Goal: Task Accomplishment & Management: Manage account settings

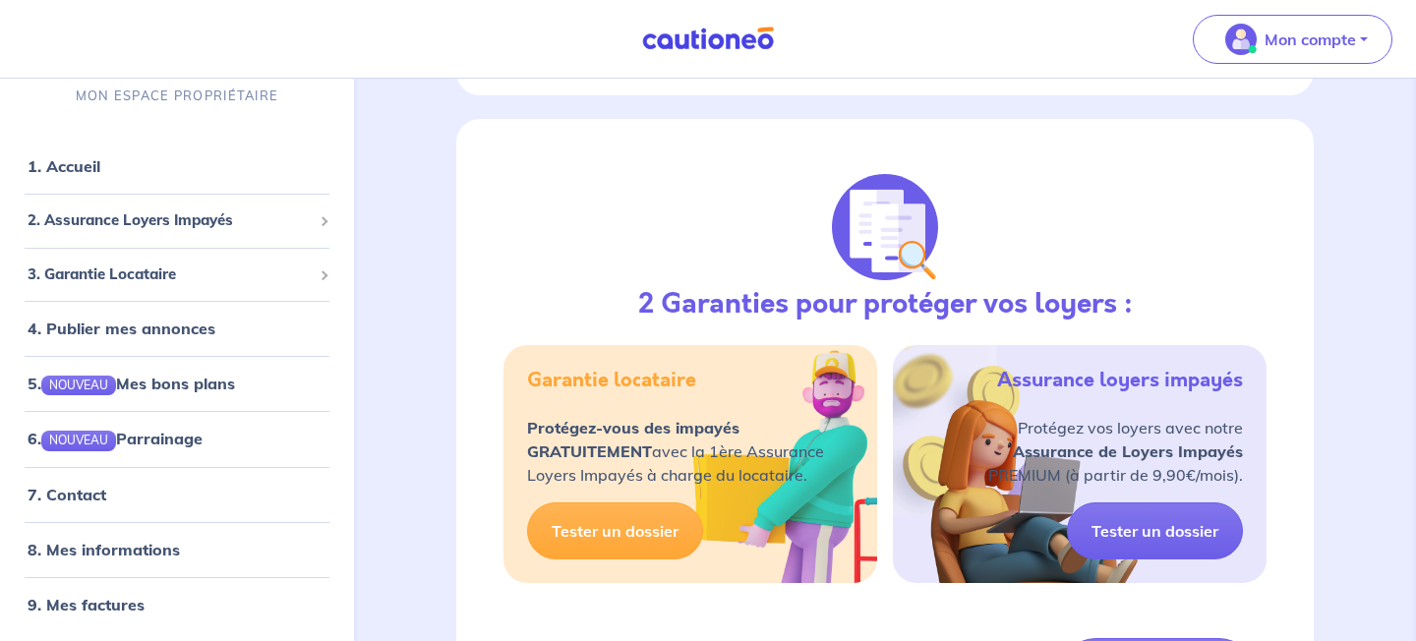
scroll to position [630, 0]
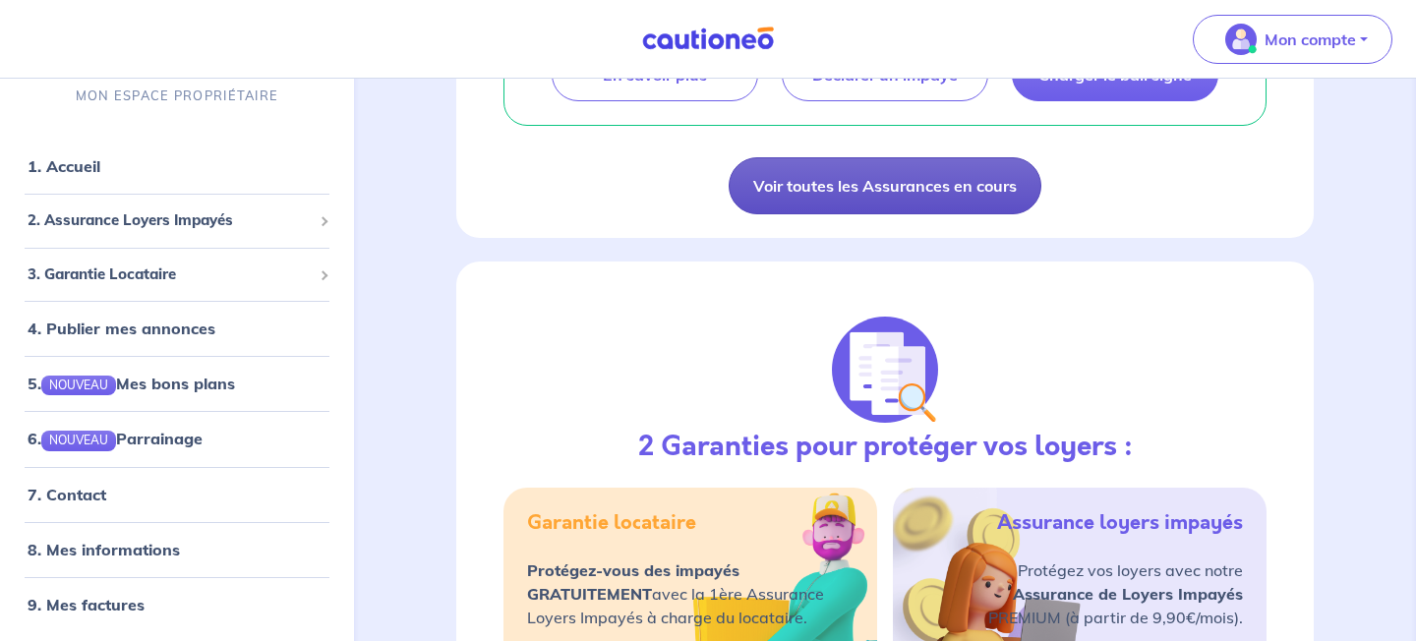
click at [873, 184] on link "Voir toutes les Assurances en cours" at bounding box center [885, 185] width 313 height 57
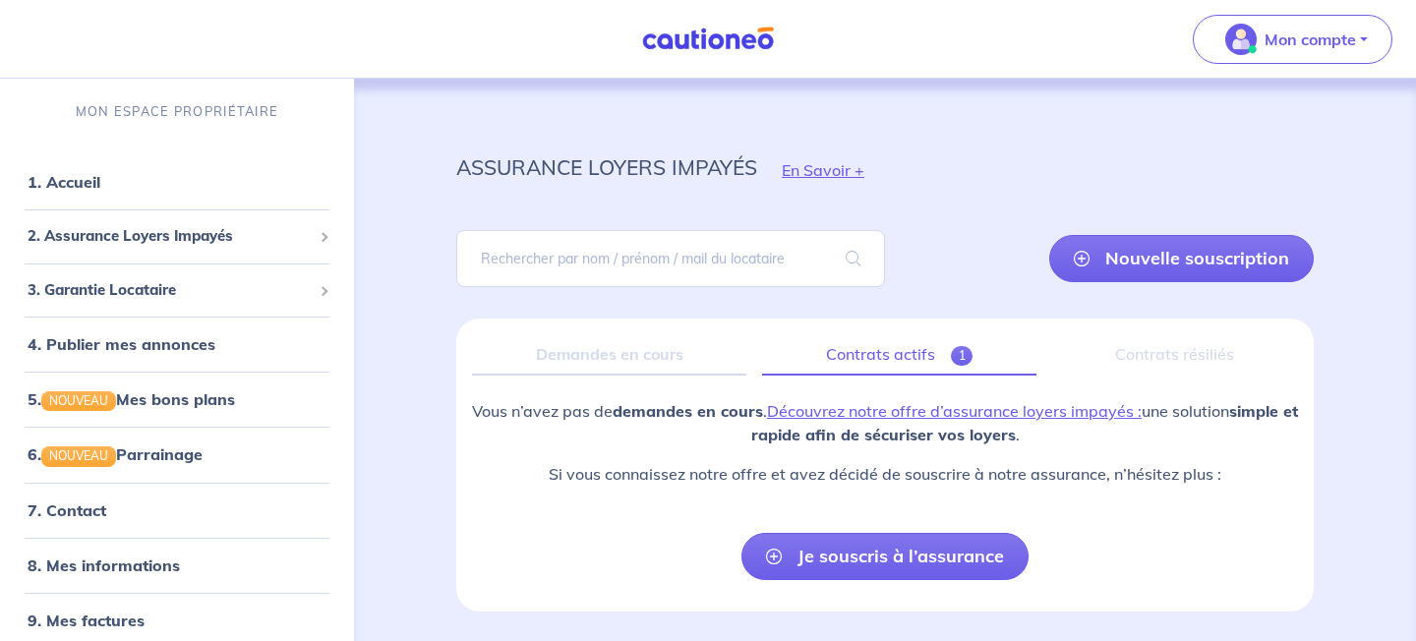
click at [935, 359] on link "Contrats actifs 1" at bounding box center [899, 354] width 274 height 41
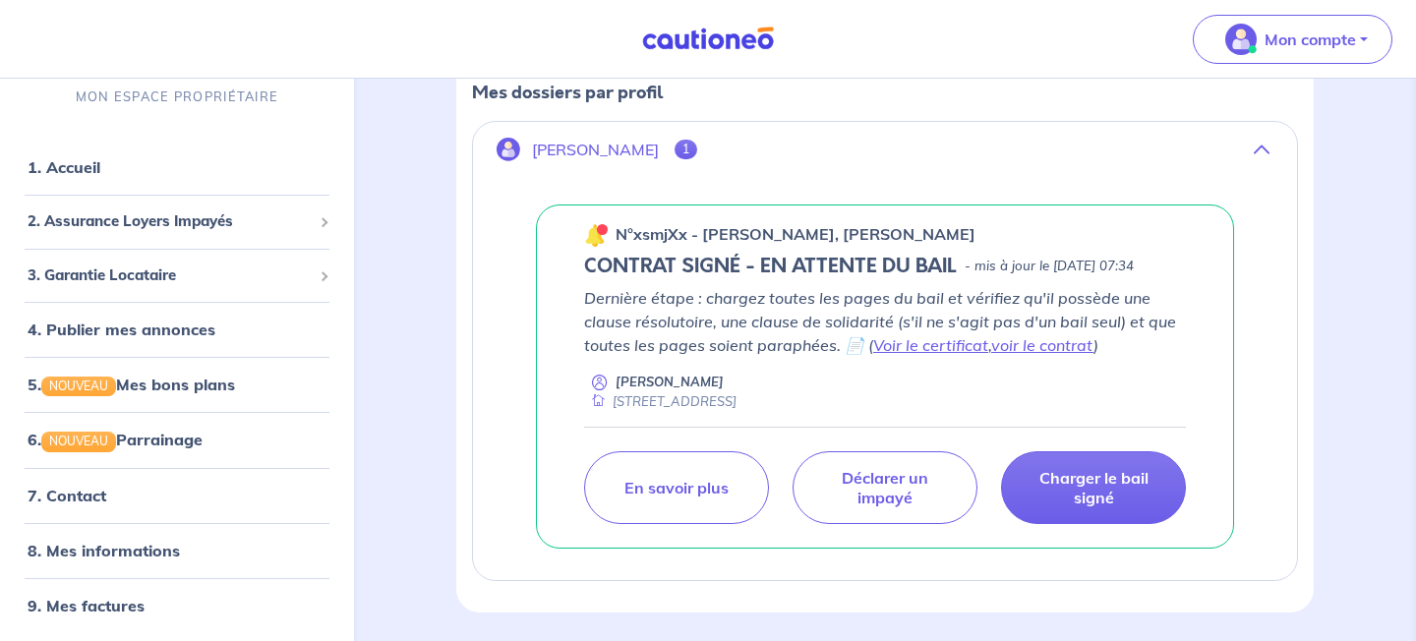
scroll to position [349, 0]
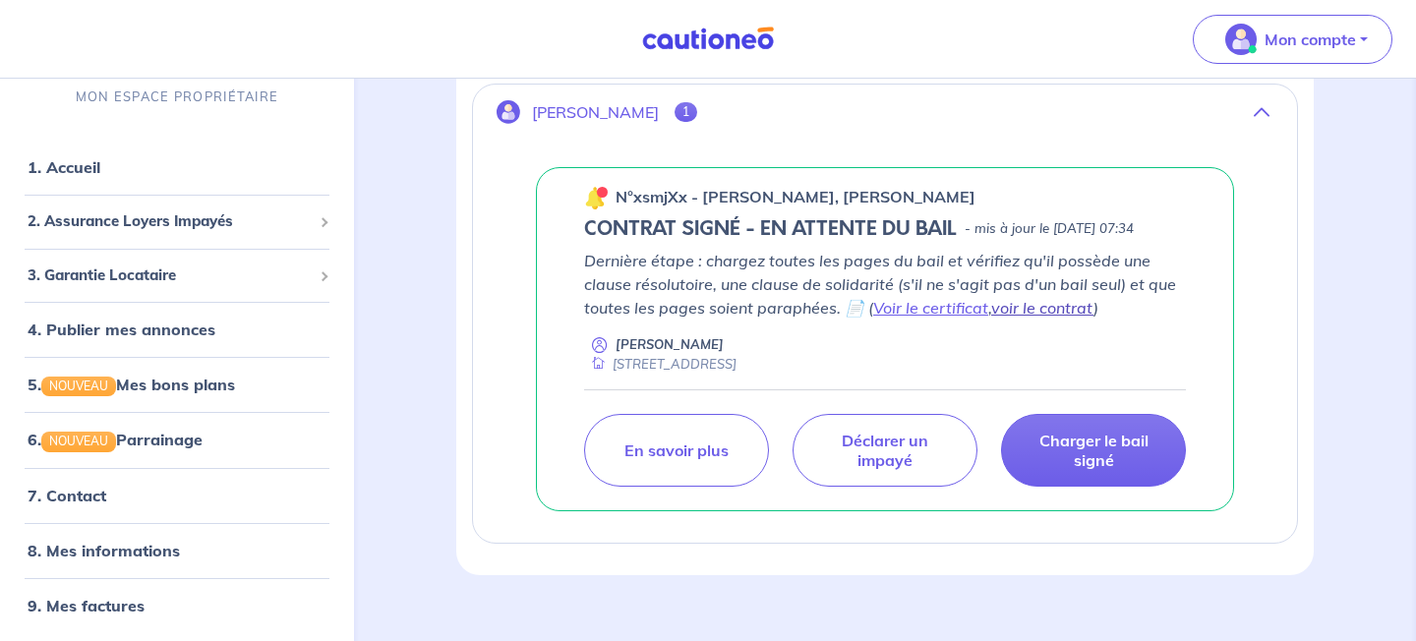
click at [1008, 306] on link "voir le contrat" at bounding box center [1042, 308] width 102 height 20
click at [935, 309] on link "Voir le certificat" at bounding box center [930, 308] width 115 height 20
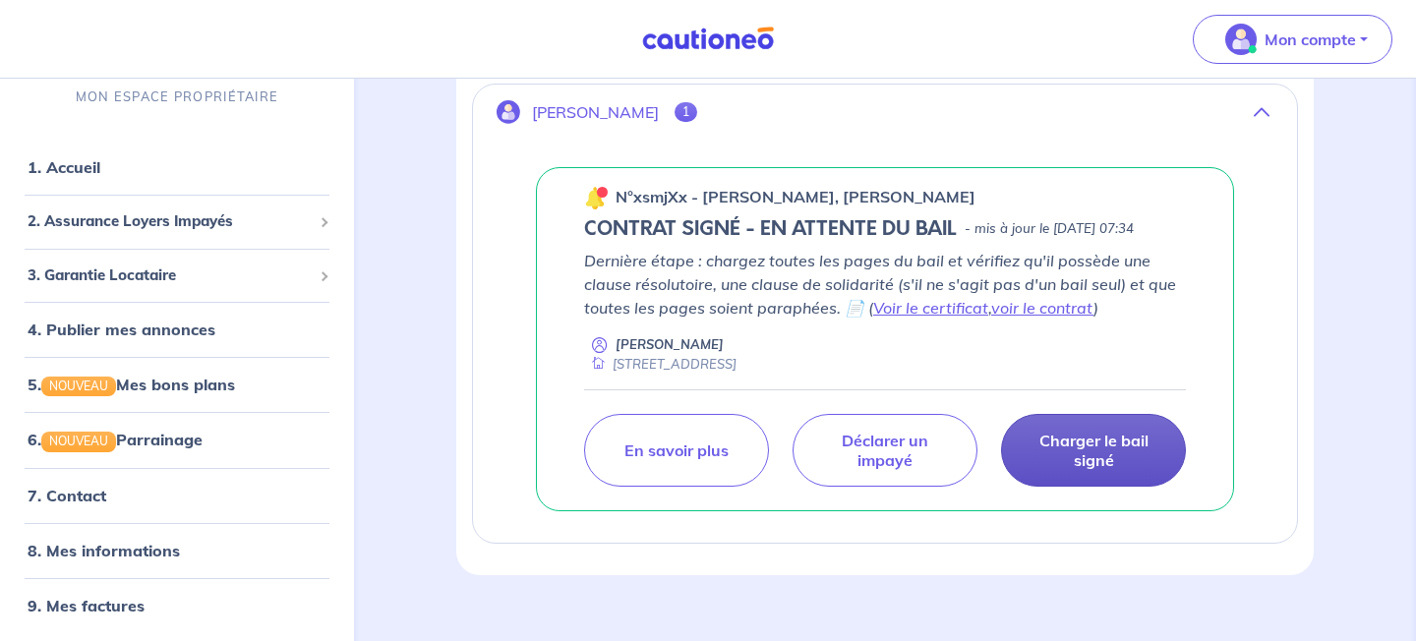
click at [1039, 449] on p "Charger le bail signé" at bounding box center [1094, 450] width 136 height 39
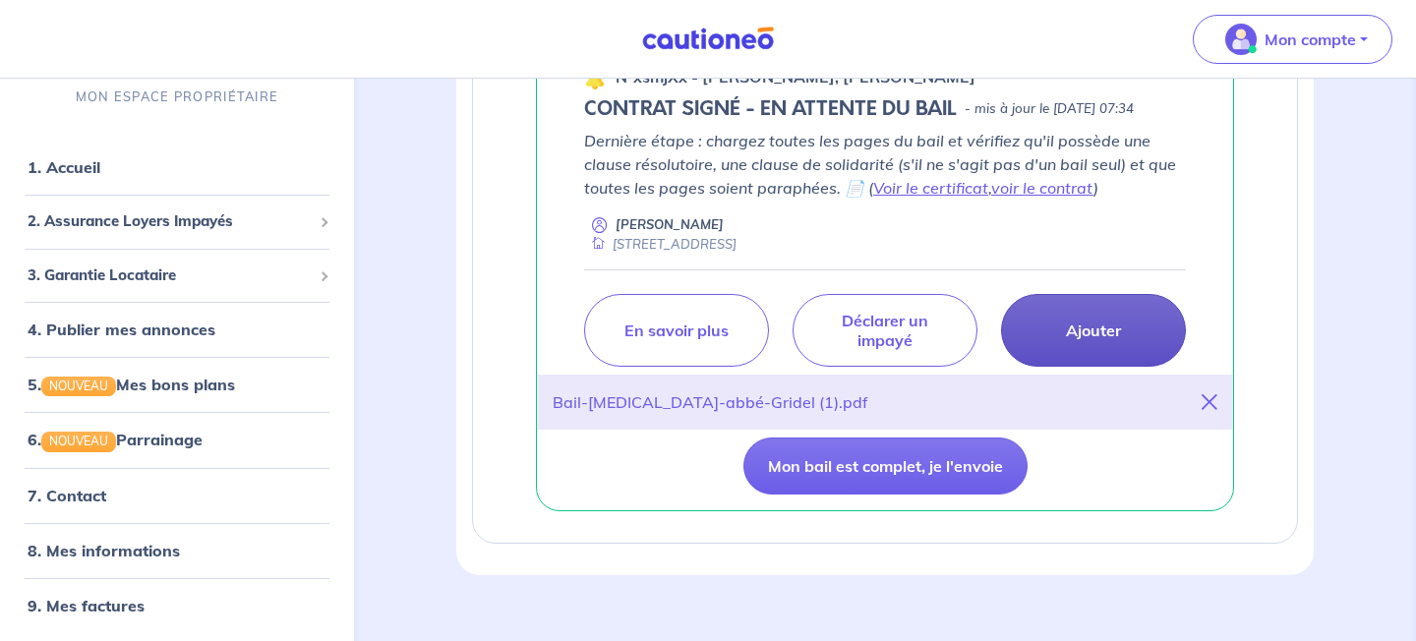
scroll to position [498, 0]
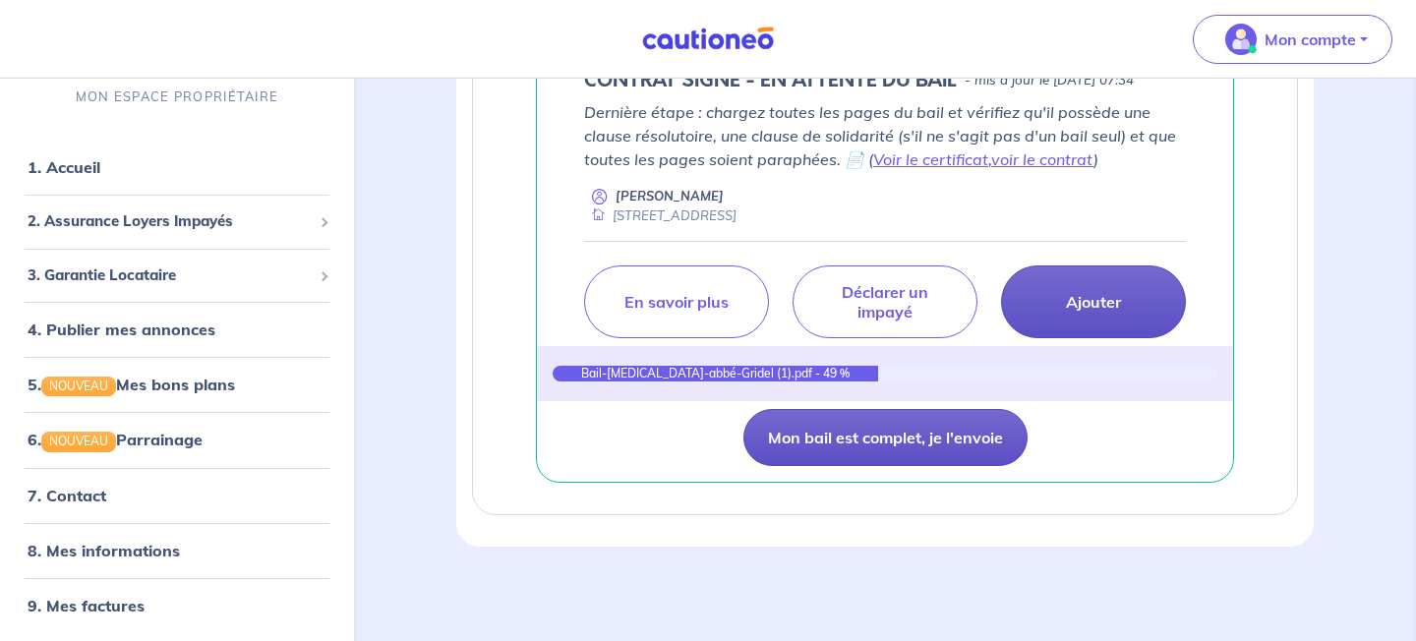
click at [1004, 445] on button "Mon bail est complet, je l'envoie" at bounding box center [885, 437] width 284 height 57
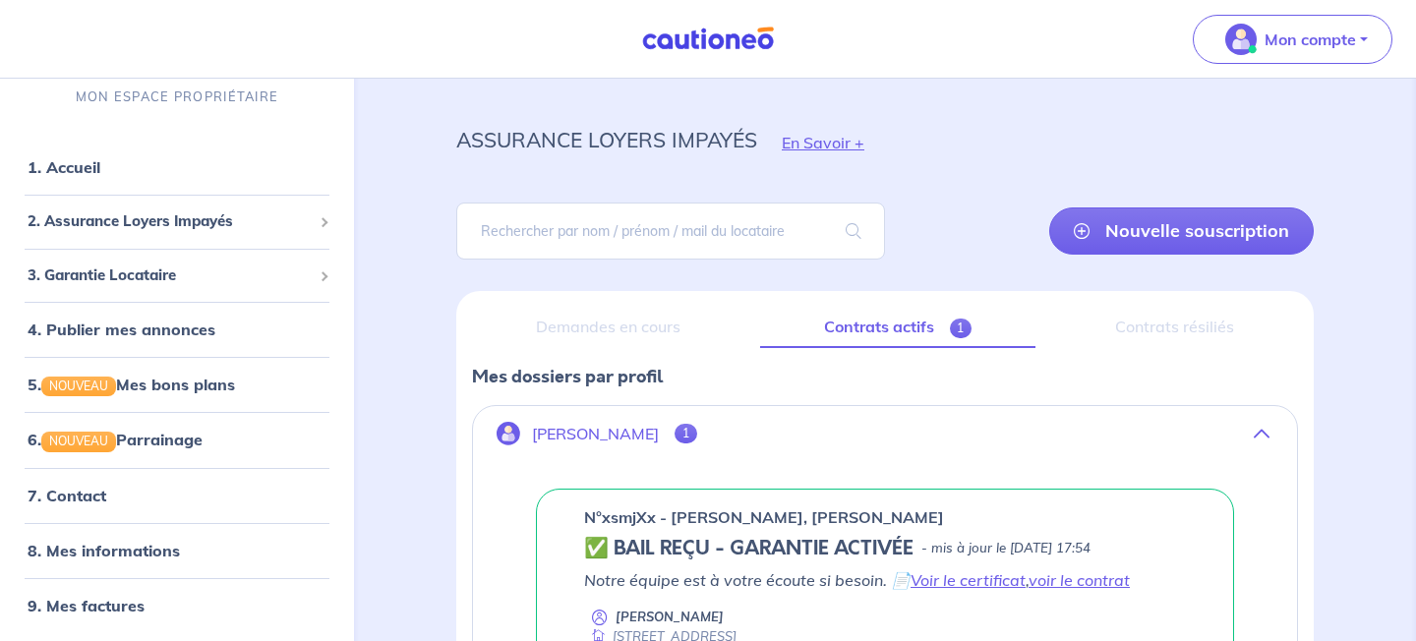
scroll to position [0, 0]
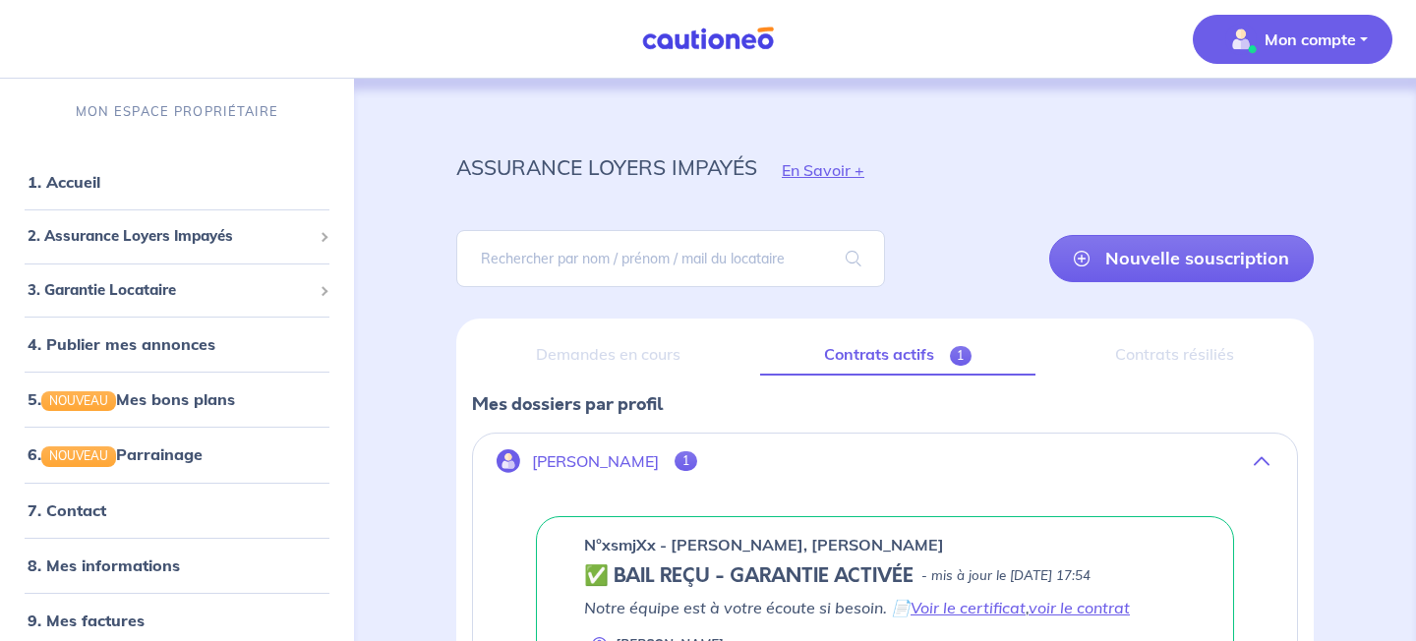
click at [1352, 54] on span "Mon compte" at bounding box center [1287, 39] width 139 height 31
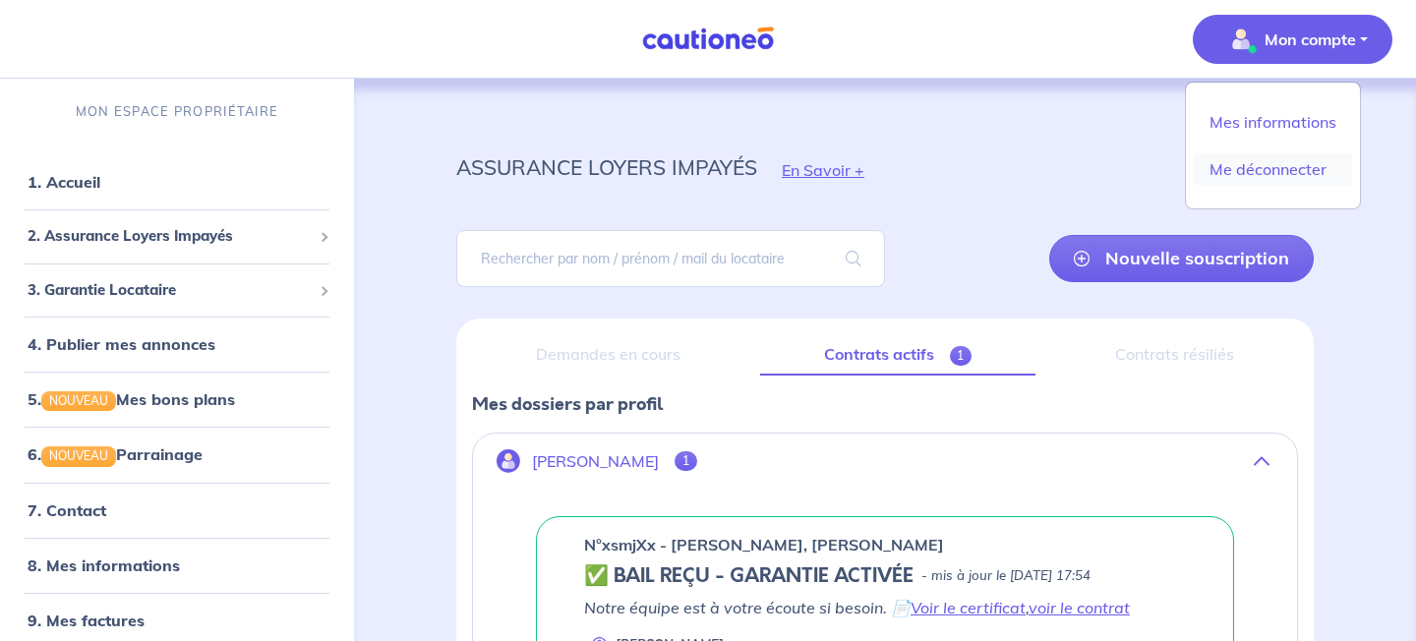
click at [1300, 167] on link "Me déconnecter" at bounding box center [1273, 168] width 158 height 31
